Goal: Task Accomplishment & Management: Complete application form

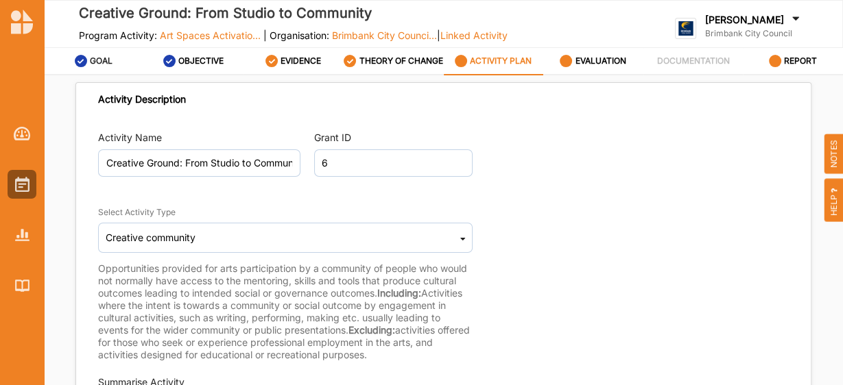
click at [101, 65] on label "GOAL" at bounding box center [101, 61] width 23 height 11
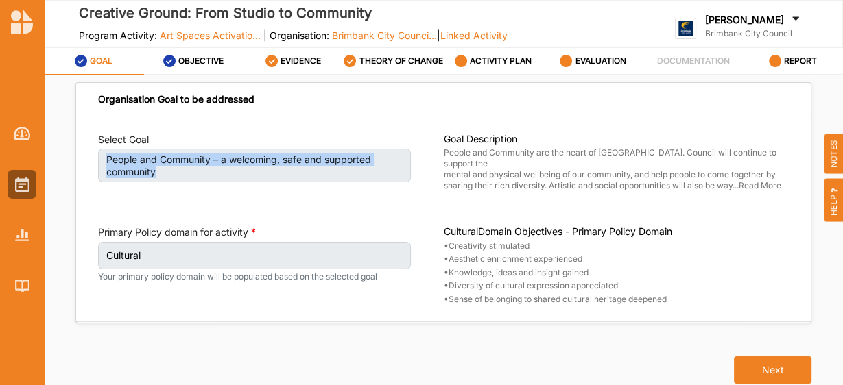
drag, startPoint x: 162, startPoint y: 176, endPoint x: 95, endPoint y: 162, distance: 67.9
click at [95, 162] on div "Select Goal People and Community – a welcoming, safe and supported community Go…" at bounding box center [443, 220] width 734 height 206
copy label "People and Community – a welcoming, safe and supported community"
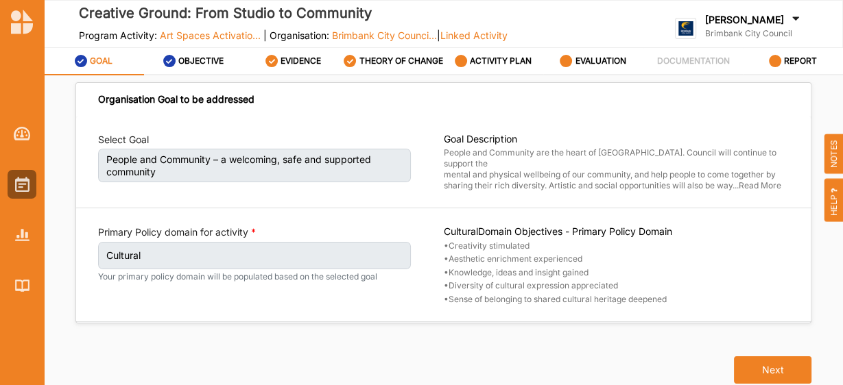
click at [332, 260] on label "Cultural" at bounding box center [254, 255] width 313 height 27
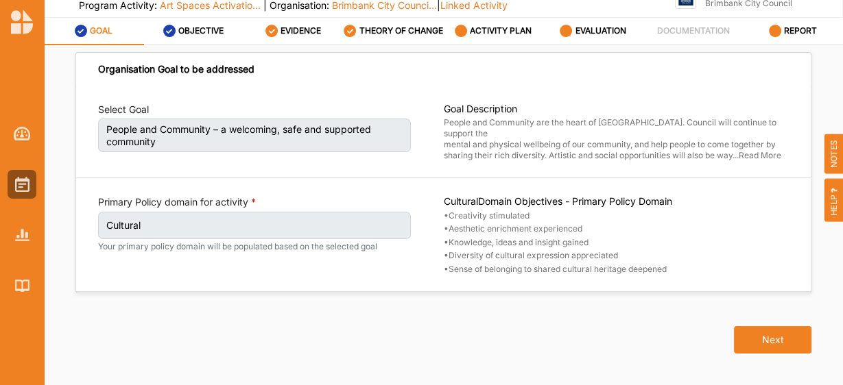
scroll to position [69, 0]
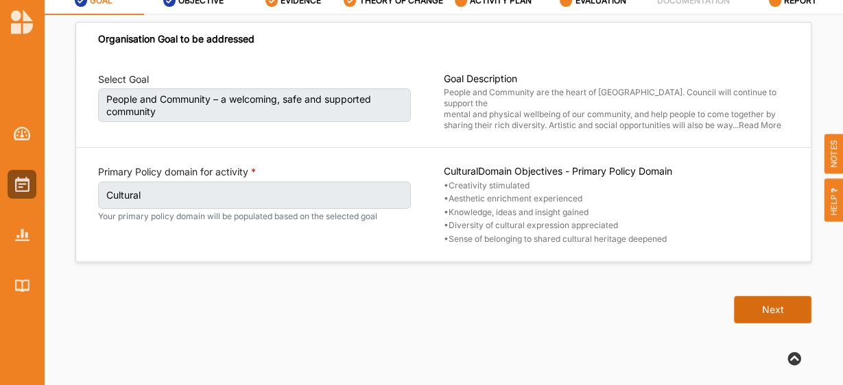
drag, startPoint x: 743, startPoint y: 296, endPoint x: 776, endPoint y: 294, distance: 33.6
click at [776, 296] on button "Next" at bounding box center [772, 309] width 77 height 27
select select "5"
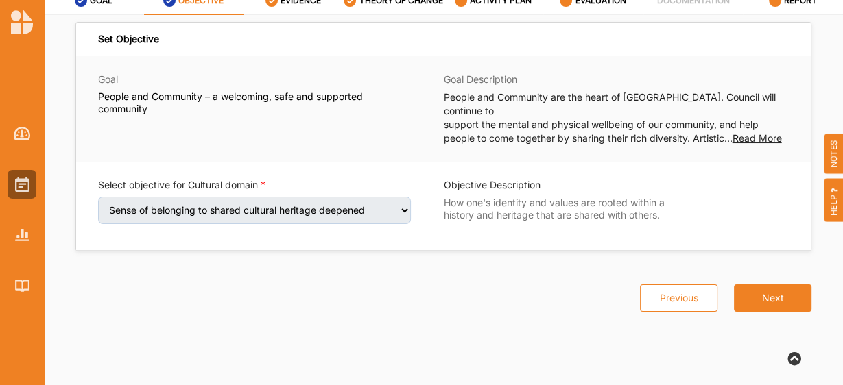
click at [757, 132] on span "Read More" at bounding box center [756, 138] width 49 height 12
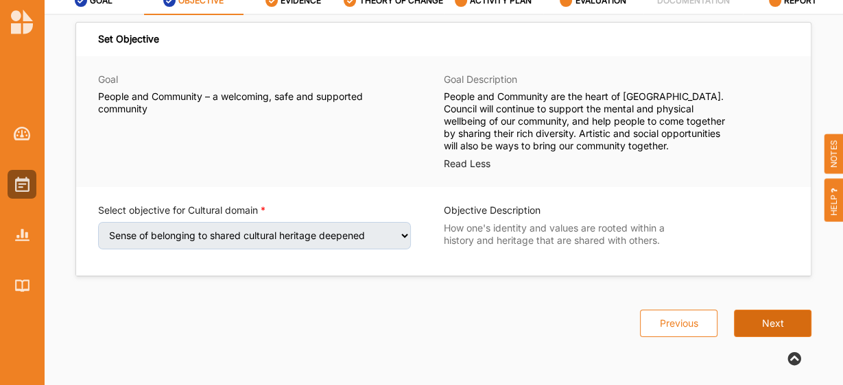
click at [769, 328] on button "Next" at bounding box center [772, 323] width 77 height 27
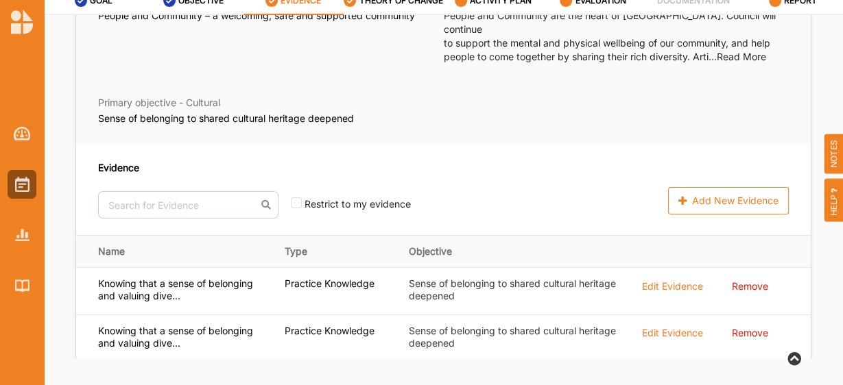
scroll to position [93, 0]
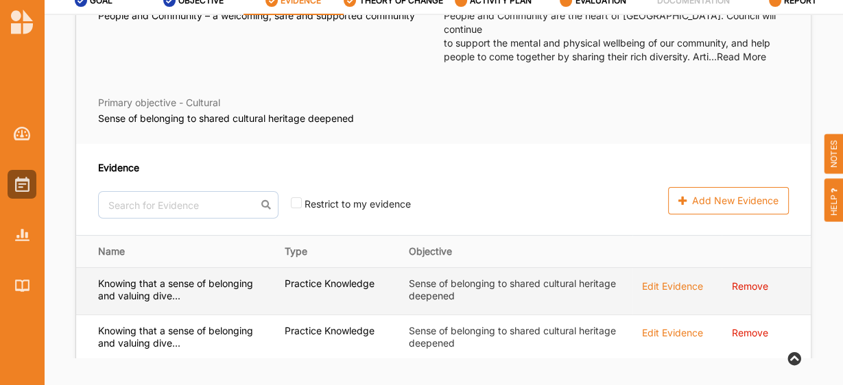
click at [414, 279] on label "Sense of belonging to shared cultural heritage deepened" at bounding box center [516, 290] width 214 height 25
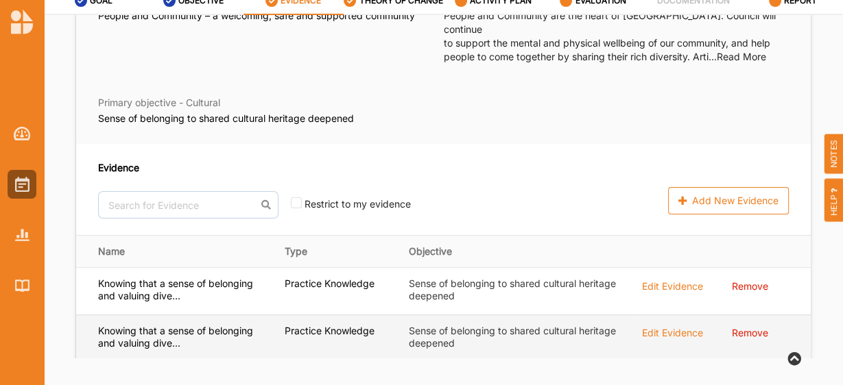
click at [428, 325] on label "Sense of belonging to shared cultural heritage deepened" at bounding box center [516, 337] width 214 height 25
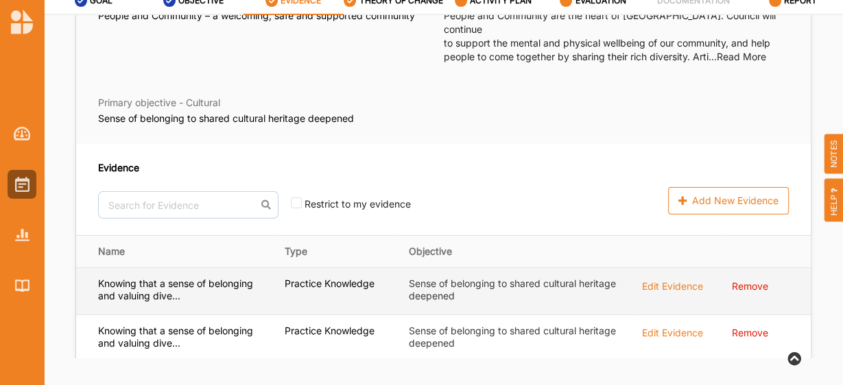
click at [433, 290] on td "Sense of belonging to shared cultural heritage deepened" at bounding box center [515, 291] width 233 height 47
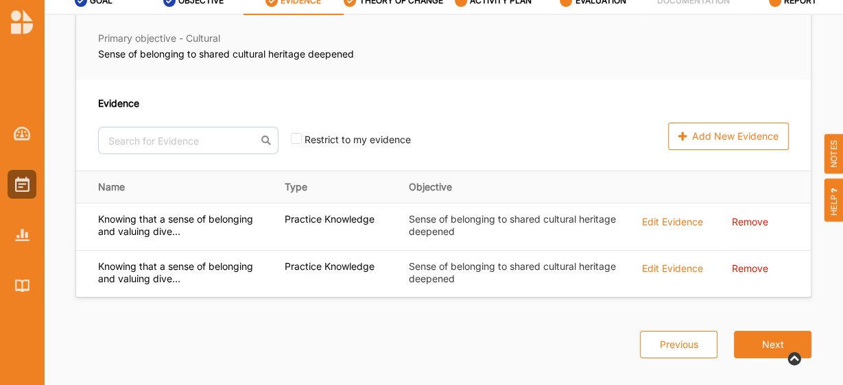
drag, startPoint x: 760, startPoint y: 328, endPoint x: 564, endPoint y: 359, distance: 198.6
click at [564, 359] on div "GOAL OBJECTIVE EVIDENCE THEORY OF CHANGE ACTIVITY PLAN EVALUATION DOCUMENTATION…" at bounding box center [443, 187] width 799 height 398
click at [776, 331] on button "Next" at bounding box center [772, 344] width 77 height 27
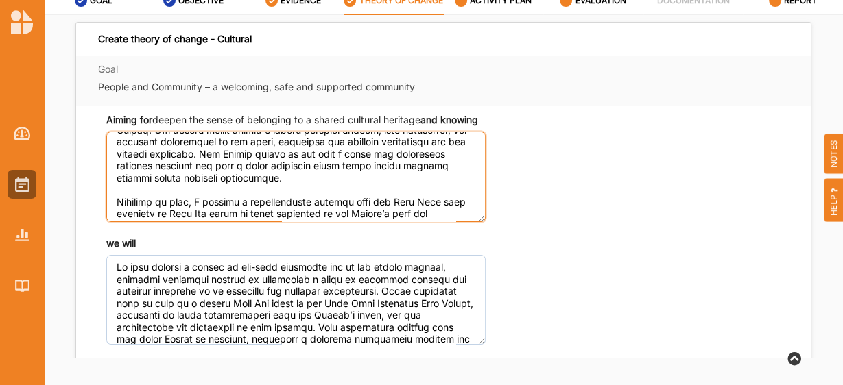
scroll to position [247, 0]
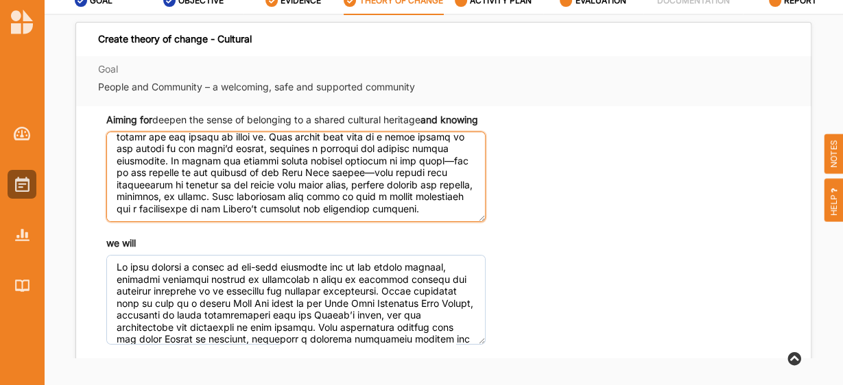
drag, startPoint x: 110, startPoint y: 156, endPoint x: 459, endPoint y: 233, distance: 357.4
click at [459, 221] on textarea "Aiming for deepen the sense of belonging to a shared cultural heritage and know…" at bounding box center [295, 177] width 379 height 90
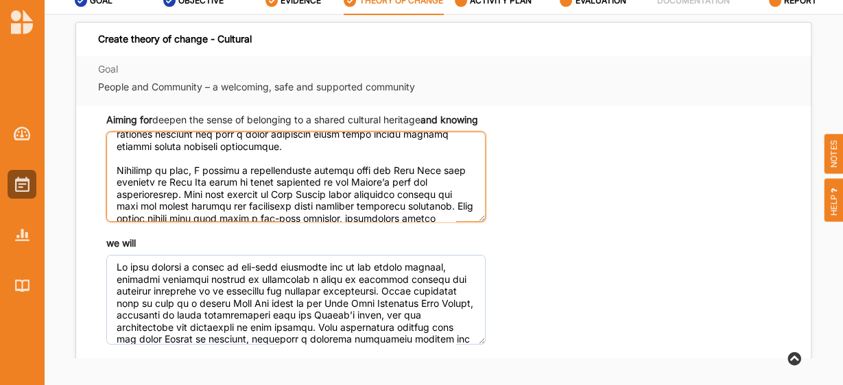
scroll to position [82, 0]
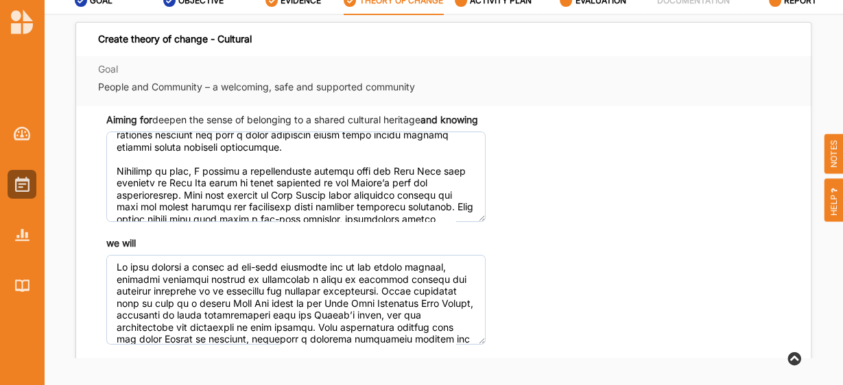
click at [317, 84] on div "Goal People and Community – a welcoming, safe and supported community" at bounding box center [292, 81] width 388 height 36
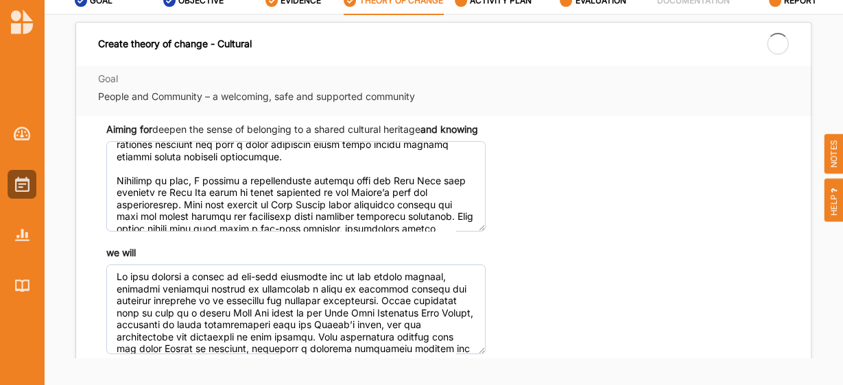
scroll to position [0, 0]
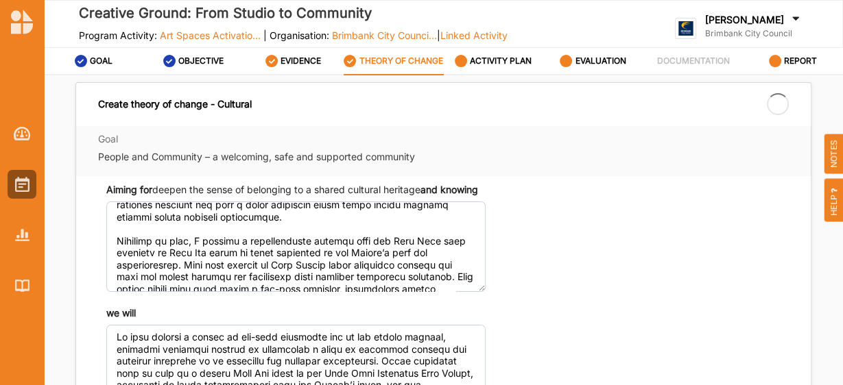
type textarea "We will deliver a series of one-hour workshops led by the studio artists, allow…"
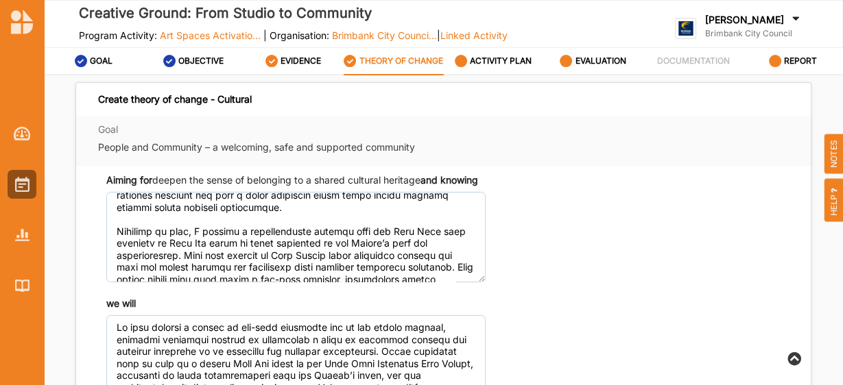
scroll to position [69, 0]
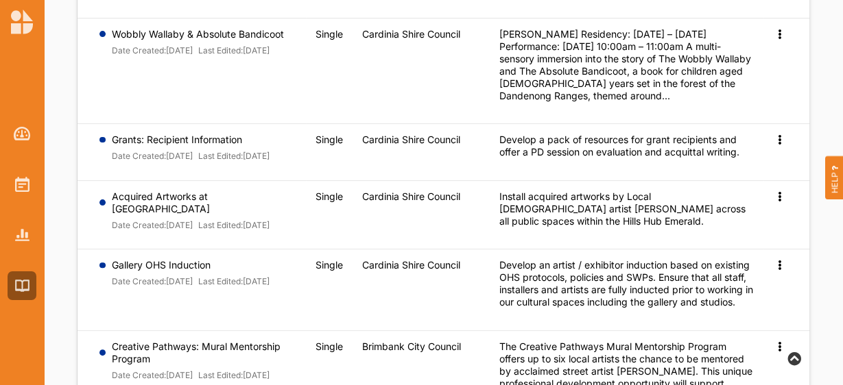
scroll to position [293, 0]
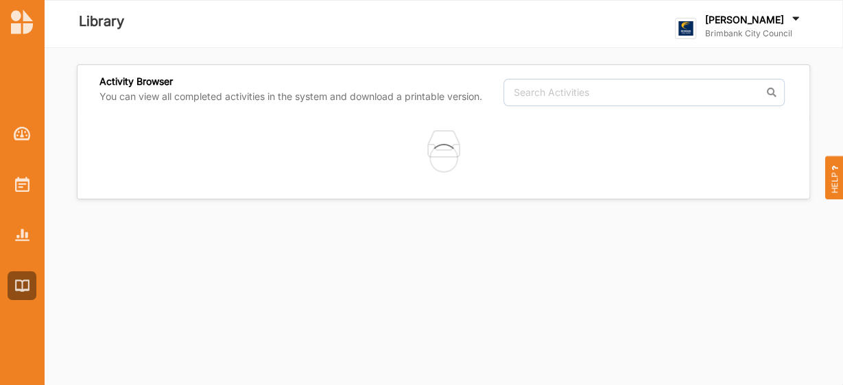
scroll to position [293, 0]
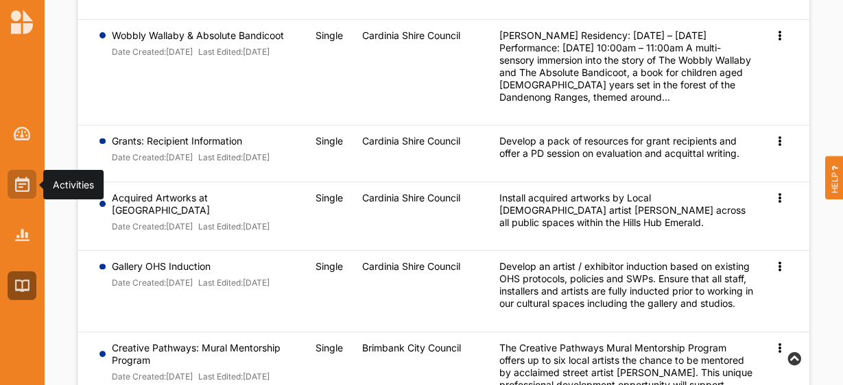
click at [23, 180] on img at bounding box center [22, 184] width 14 height 15
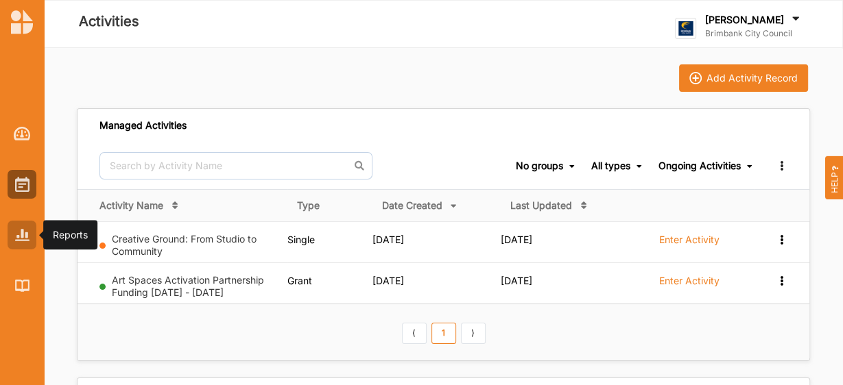
click at [24, 232] on img at bounding box center [22, 235] width 14 height 12
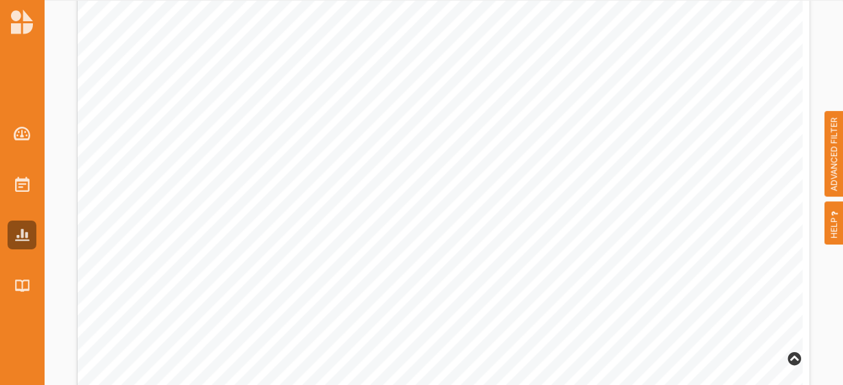
scroll to position [444, 0]
click at [27, 285] on img at bounding box center [22, 286] width 14 height 12
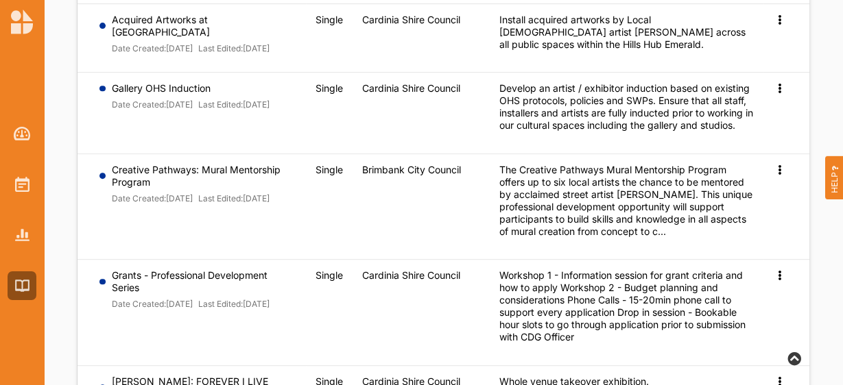
scroll to position [470, 0]
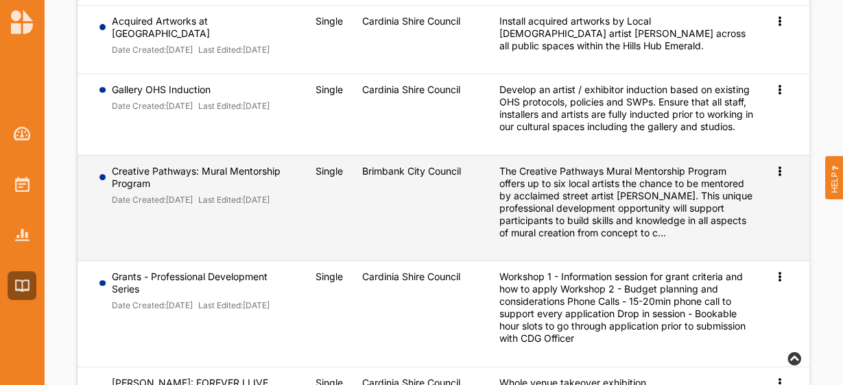
click at [211, 178] on label "Creative Pathways: Mural Mentorship Program" at bounding box center [204, 177] width 185 height 25
click at [652, 190] on div "The Creative Pathways Mural Mentorship Program offers up to six local artists t…" at bounding box center [626, 202] width 254 height 74
click at [783, 170] on icon at bounding box center [780, 170] width 12 height 10
click at [765, 199] on span "Preview" at bounding box center [757, 193] width 36 height 12
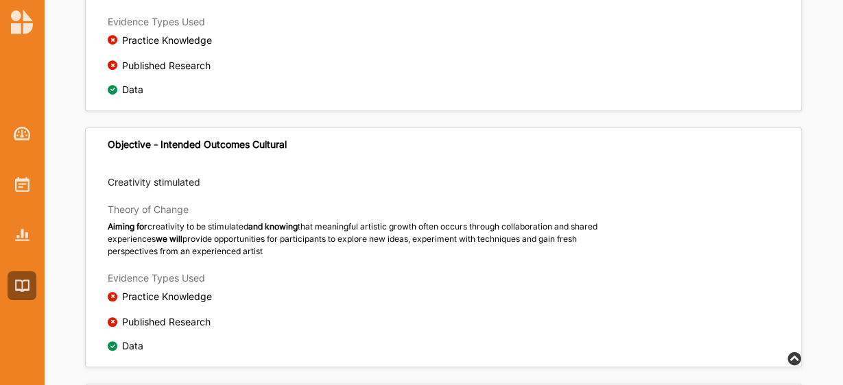
scroll to position [618, 0]
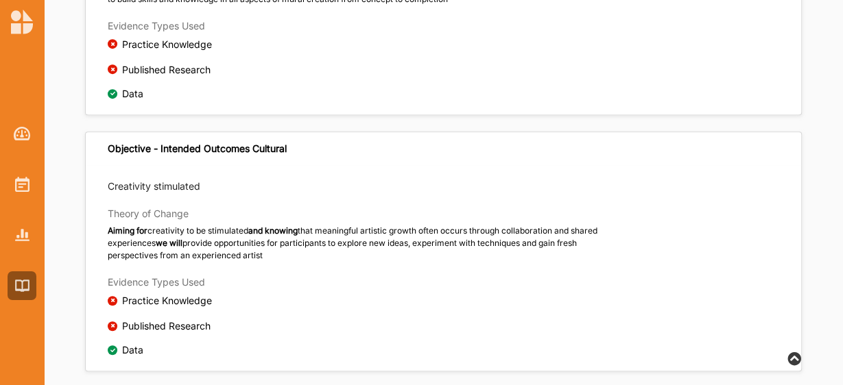
click at [542, 258] on div "Aiming for creativity to be stimulated and knowing that meaningful artistic gro…" at bounding box center [359, 243] width 503 height 37
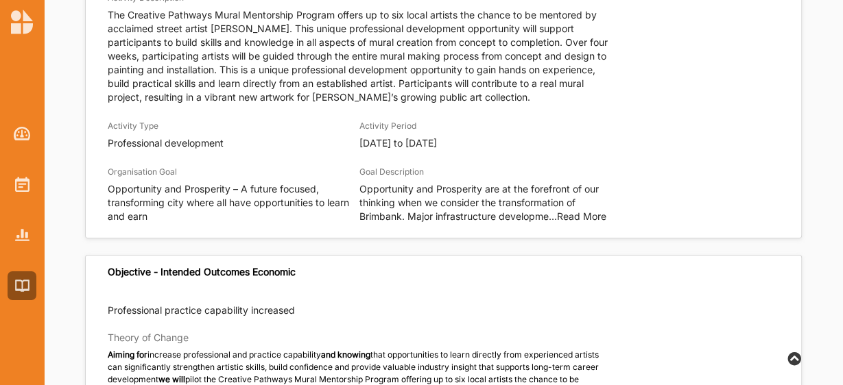
scroll to position [214, 0]
